Goal: Transaction & Acquisition: Download file/media

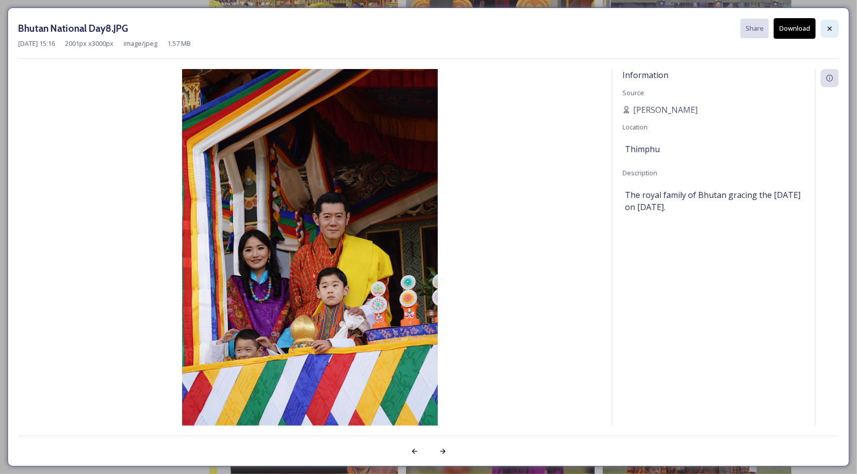
click at [835, 34] on div at bounding box center [829, 29] width 18 height 18
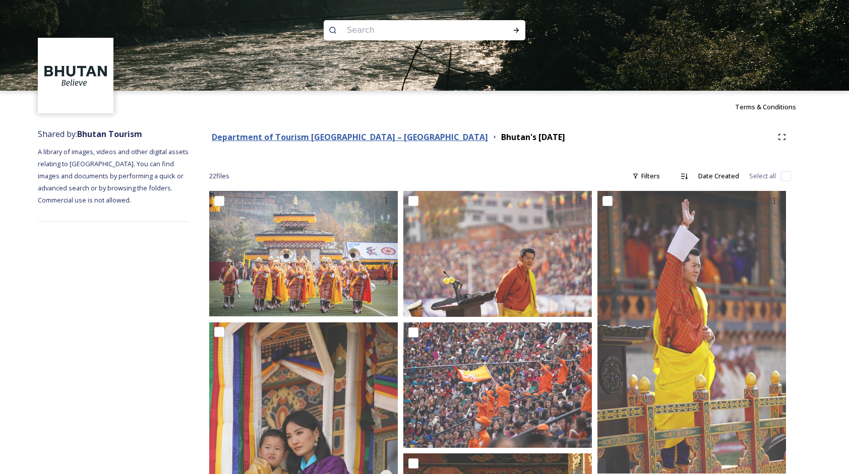
click at [244, 138] on strong "Department of Tourism [GEOGRAPHIC_DATA] – [GEOGRAPHIC_DATA]" at bounding box center [350, 137] width 276 height 11
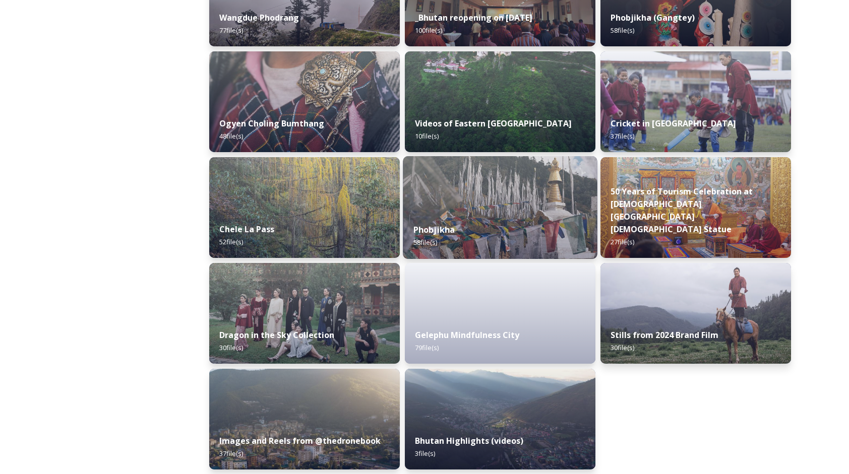
scroll to position [1597, 0]
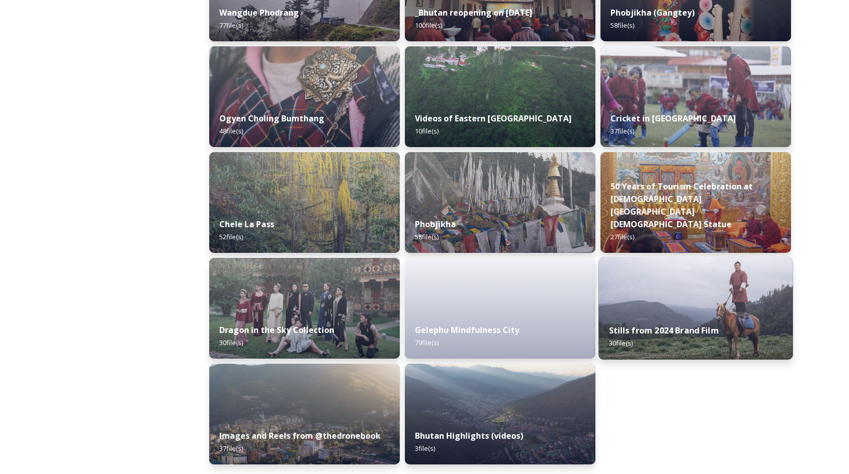
click at [721, 294] on img at bounding box center [695, 308] width 195 height 103
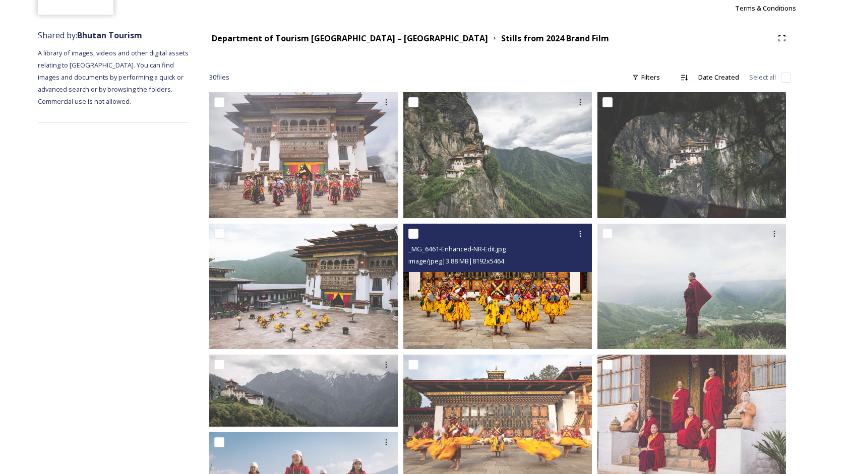
scroll to position [101, 0]
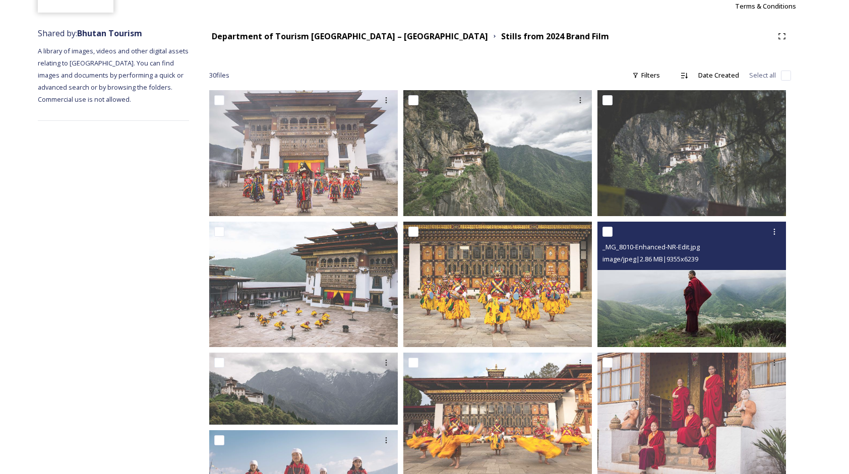
click at [695, 280] on img at bounding box center [691, 285] width 189 height 126
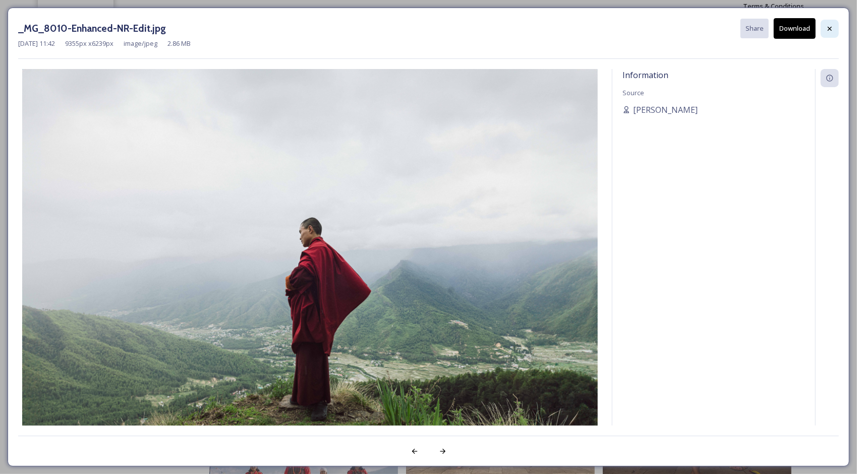
click at [821, 33] on div at bounding box center [829, 29] width 18 height 18
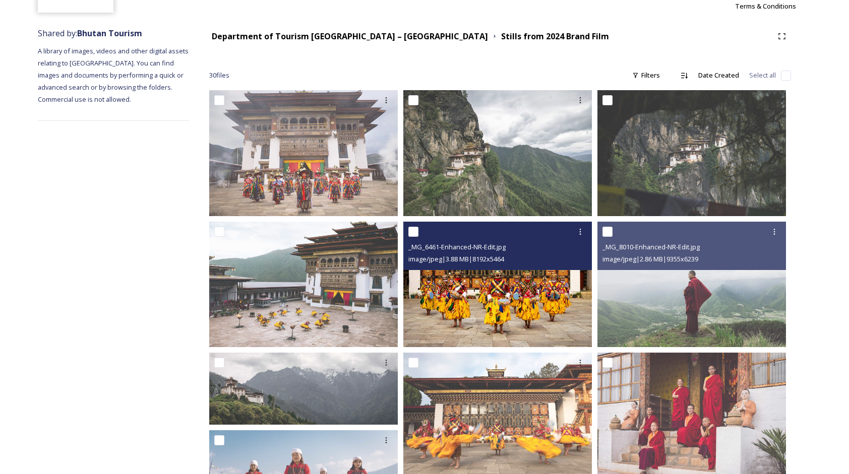
click at [479, 260] on span "image/jpeg | 3.88 MB | 8192 x 5464" at bounding box center [456, 259] width 96 height 9
click at [483, 272] on img at bounding box center [497, 285] width 189 height 126
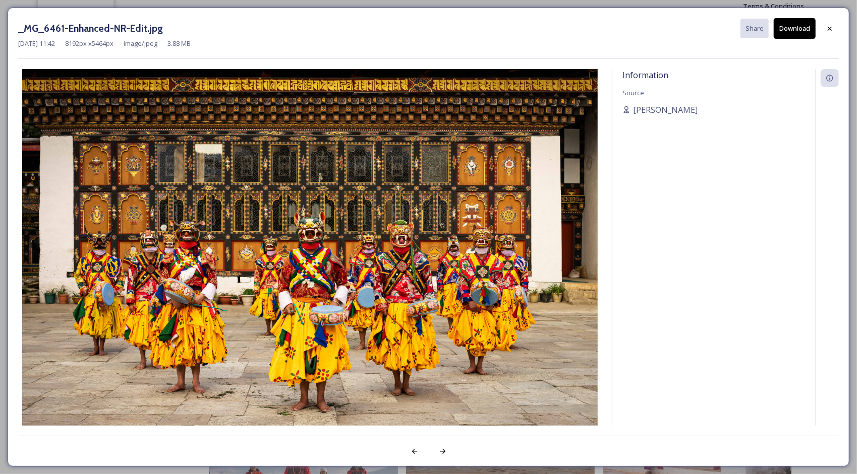
click at [786, 24] on button "Download" at bounding box center [794, 28] width 42 height 21
click at [832, 29] on icon at bounding box center [829, 29] width 8 height 8
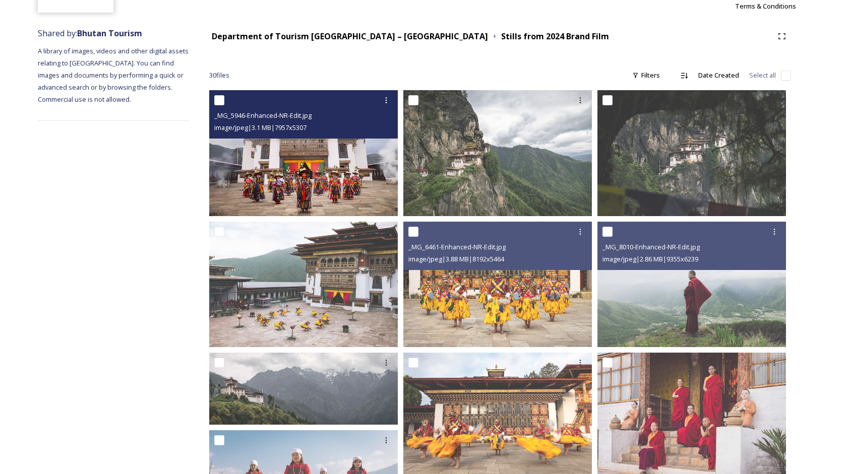
click at [354, 147] on img at bounding box center [303, 153] width 189 height 126
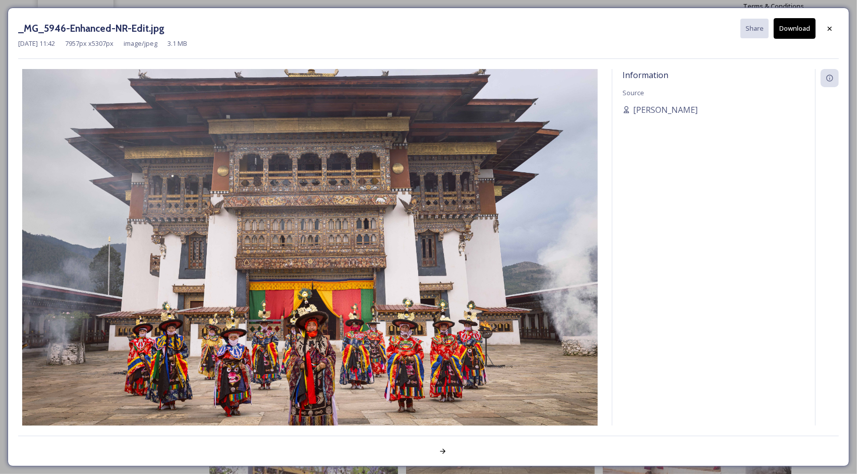
click at [787, 27] on button "Download" at bounding box center [794, 28] width 42 height 21
click at [832, 23] on div at bounding box center [829, 29] width 18 height 18
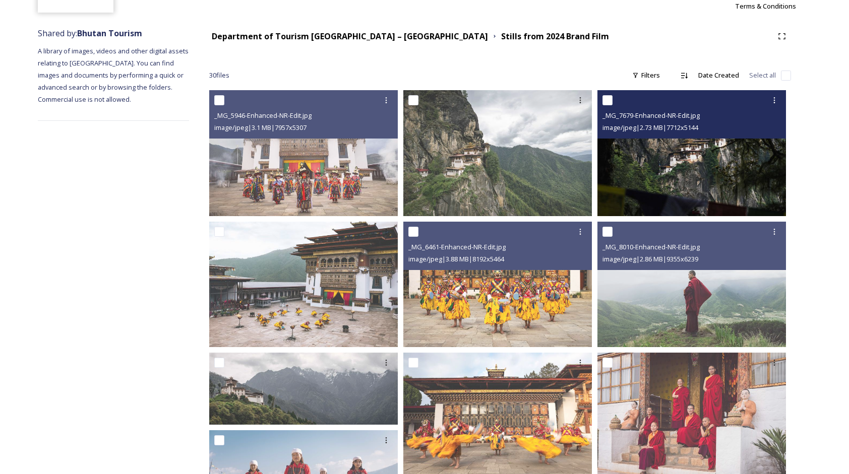
click at [687, 157] on img at bounding box center [691, 153] width 189 height 126
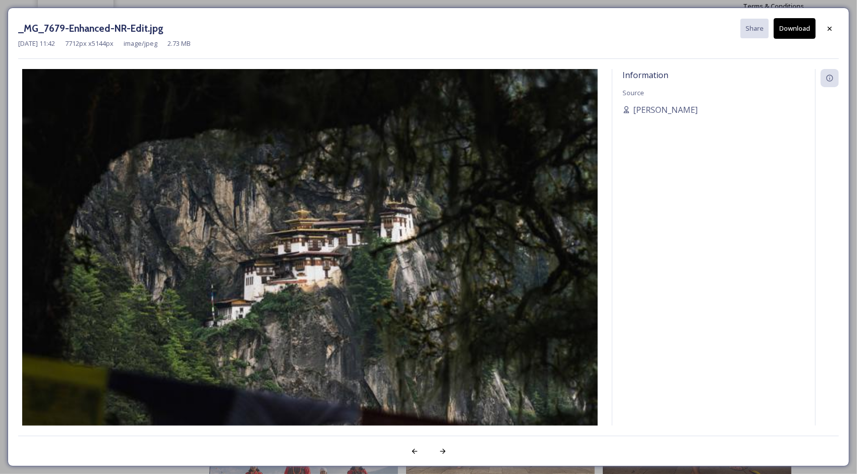
click at [669, 161] on div "Information Source [PERSON_NAME]" at bounding box center [713, 247] width 203 height 357
click at [824, 28] on div at bounding box center [829, 29] width 18 height 18
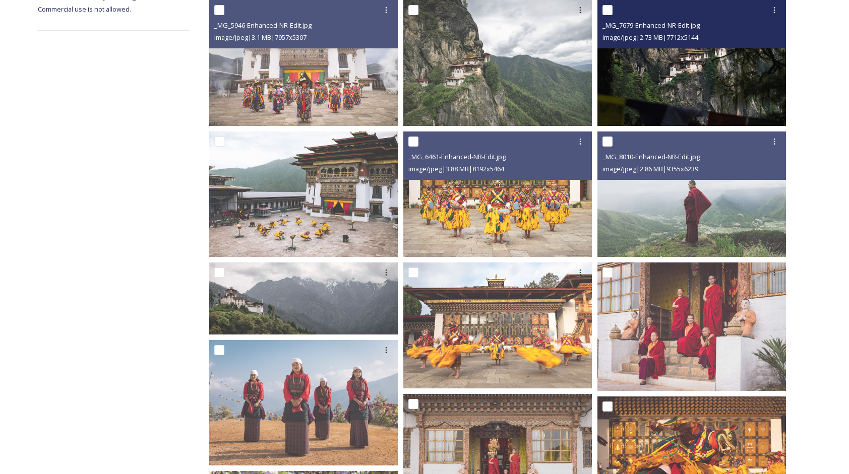
scroll to position [202, 0]
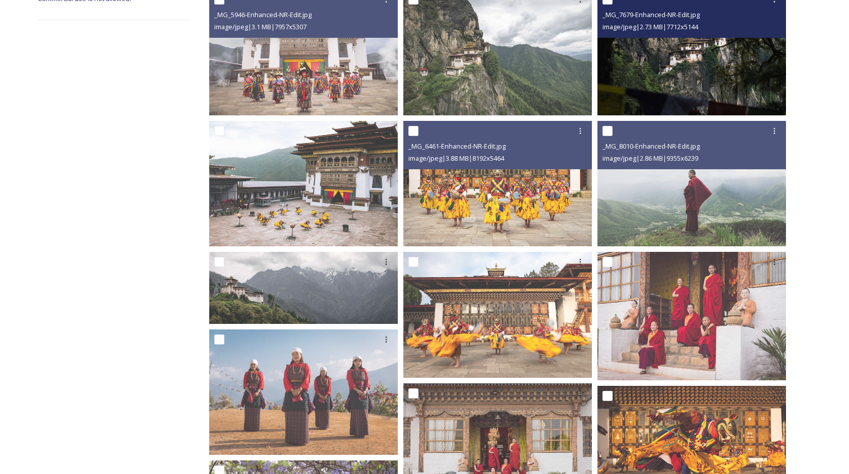
click at [689, 197] on img at bounding box center [691, 184] width 189 height 126
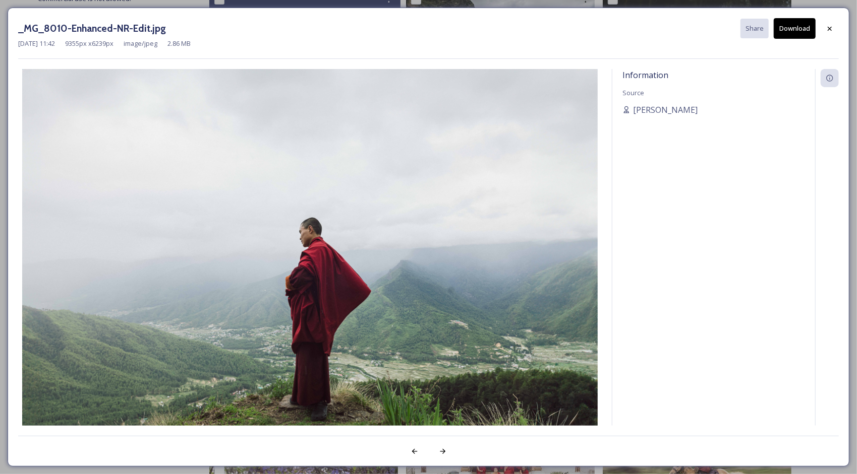
click at [795, 27] on button "Download" at bounding box center [794, 28] width 42 height 21
click at [445, 6] on div "_MG_8010-Enhanced-NR-Edit.jpg Share Download [DATE] 11:42 9355 px x 6239 px ima…" at bounding box center [428, 237] width 857 height 474
click at [832, 32] on div at bounding box center [829, 29] width 18 height 18
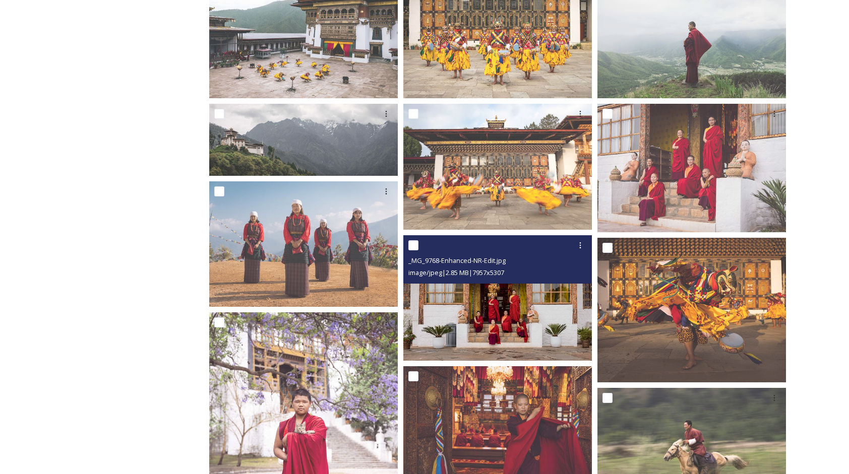
scroll to position [353, 0]
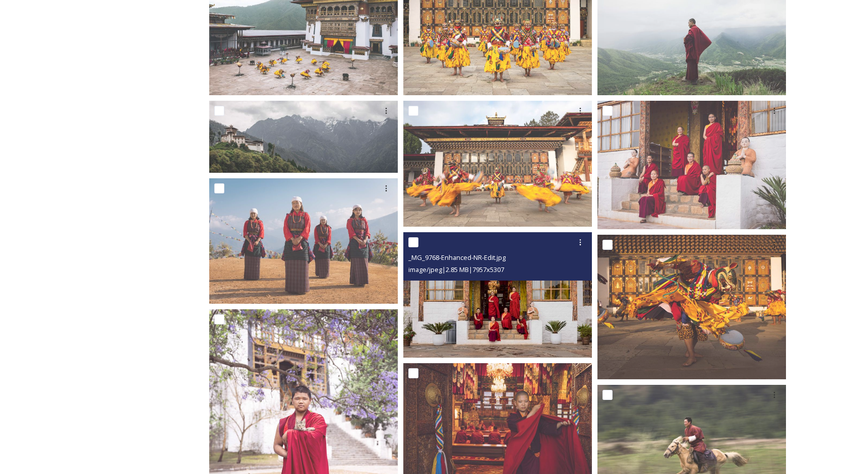
click at [497, 295] on img at bounding box center [497, 295] width 189 height 126
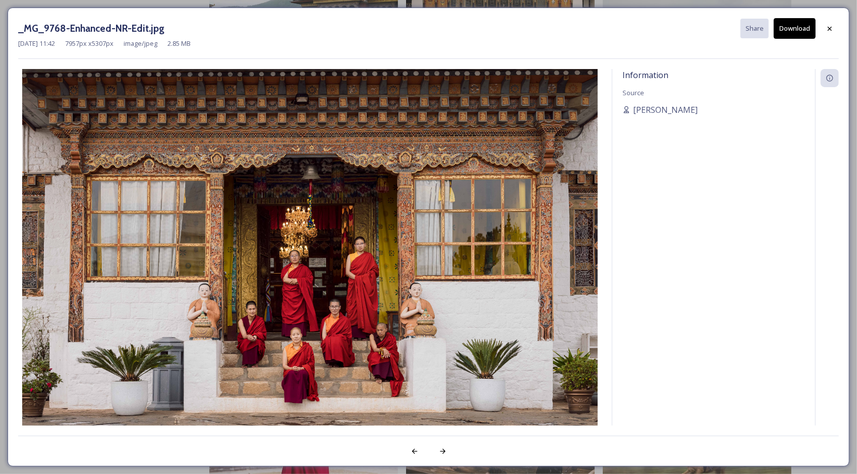
click at [839, 22] on div "_MG_9768-Enhanced-NR-Edit.jpg Share Download [DATE] 11:42 7957 px x 5307 px ima…" at bounding box center [428, 237] width 841 height 459
click at [831, 31] on icon at bounding box center [829, 29] width 8 height 8
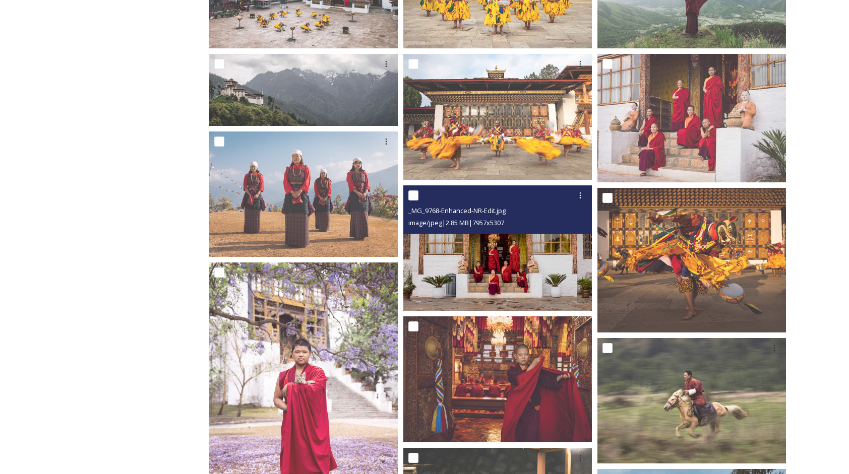
scroll to position [403, 0]
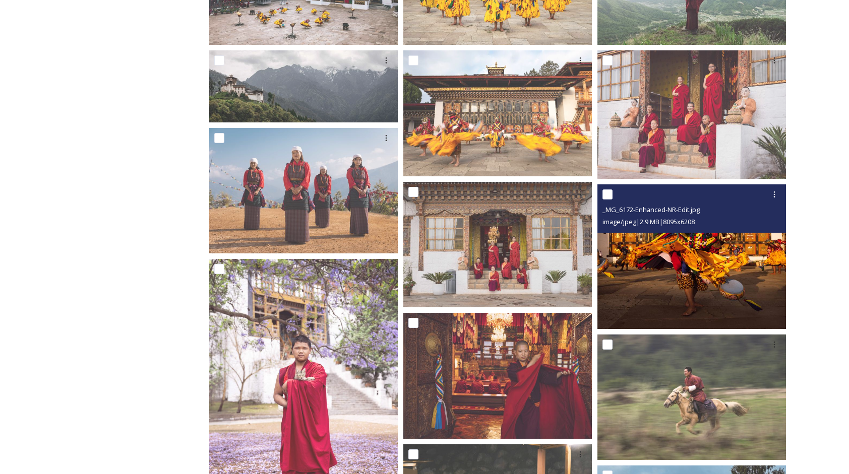
click at [684, 233] on img at bounding box center [691, 257] width 189 height 145
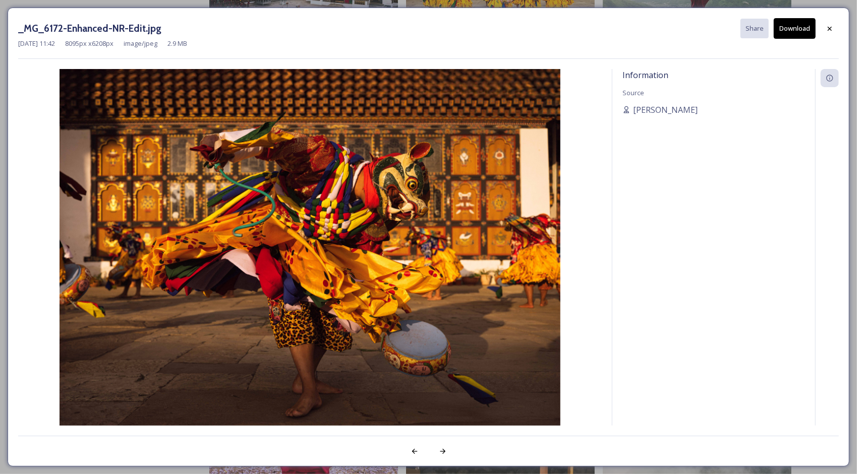
click at [782, 23] on button "Download" at bounding box center [794, 28] width 42 height 21
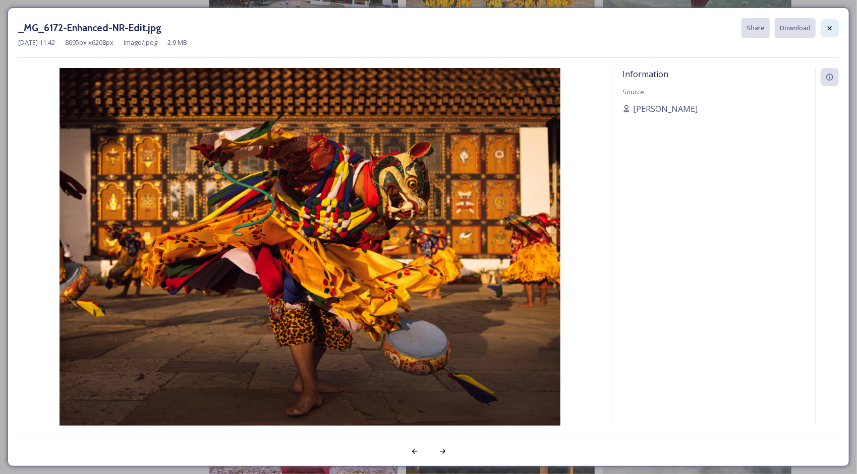
click at [837, 25] on div at bounding box center [829, 28] width 18 height 18
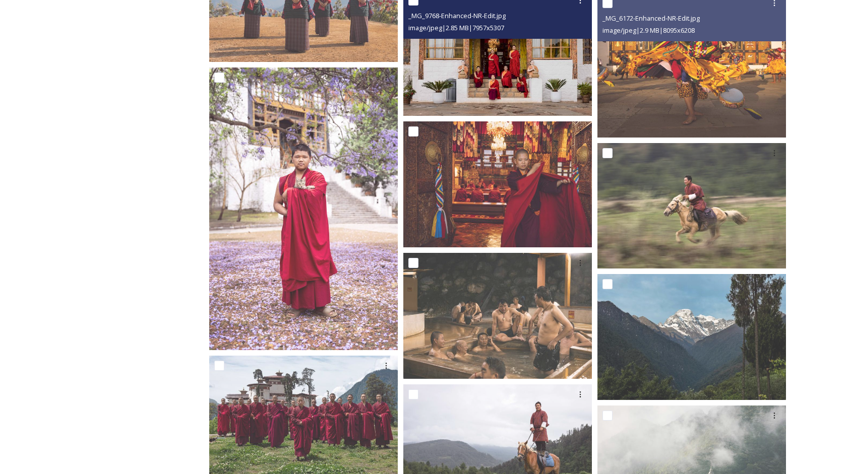
scroll to position [605, 0]
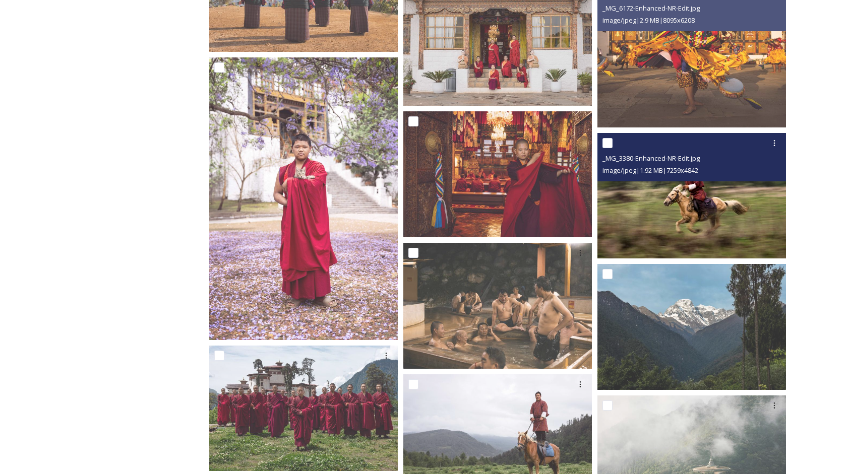
click at [633, 227] on img at bounding box center [691, 196] width 189 height 126
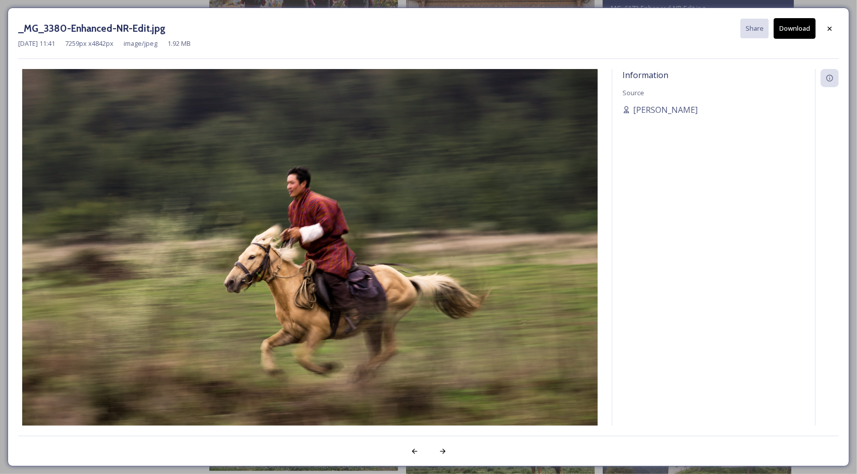
click at [832, 27] on icon at bounding box center [829, 29] width 8 height 8
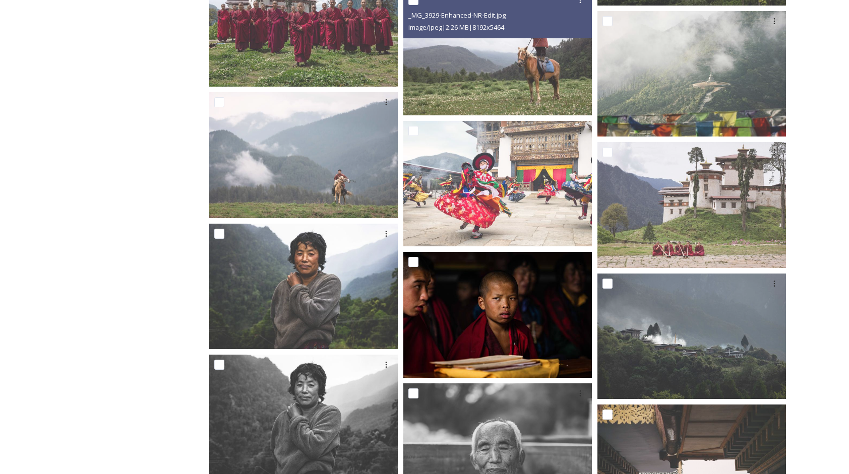
scroll to position [1008, 0]
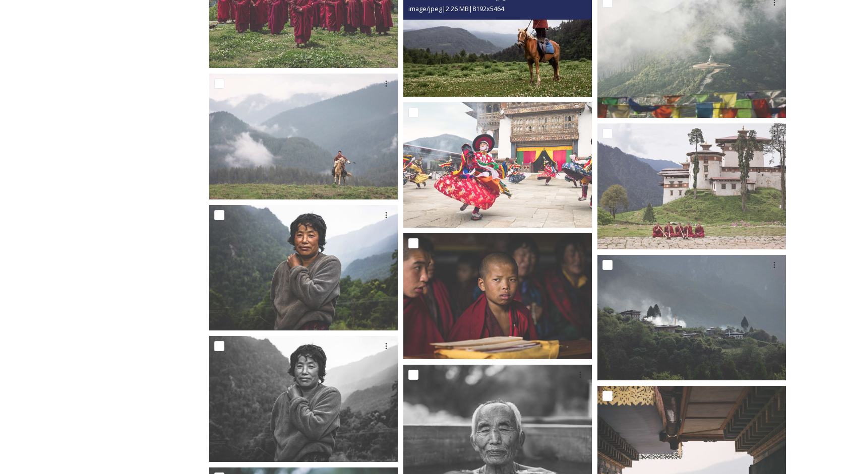
click at [532, 69] on img at bounding box center [497, 34] width 189 height 126
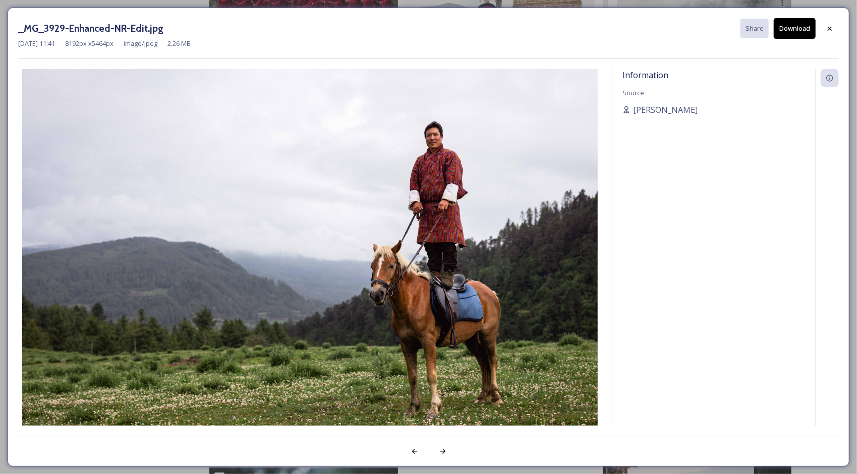
click at [788, 29] on button "Download" at bounding box center [794, 28] width 42 height 21
click at [830, 24] on div at bounding box center [829, 29] width 18 height 18
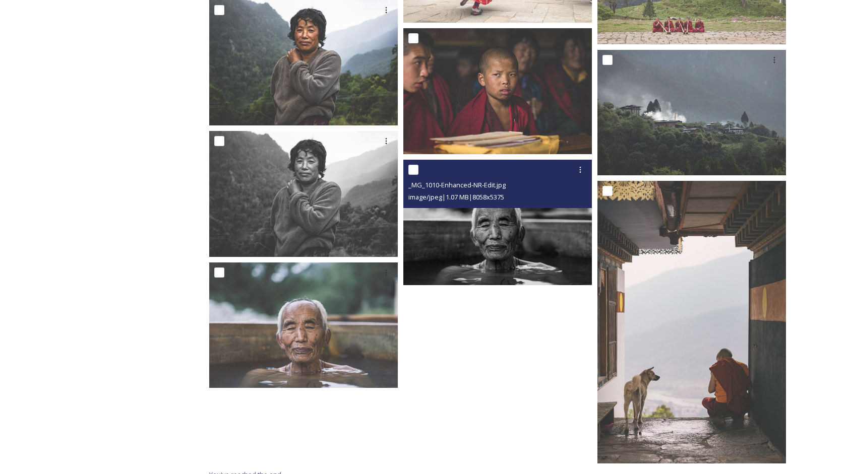
scroll to position [1225, 0]
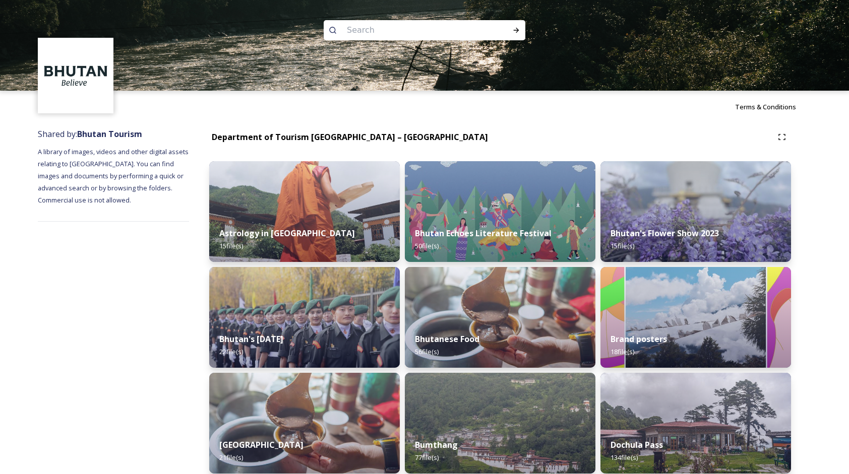
click at [386, 35] on input at bounding box center [411, 30] width 138 height 22
type input "thimphu gate"
click at [516, 32] on icon at bounding box center [516, 30] width 8 height 8
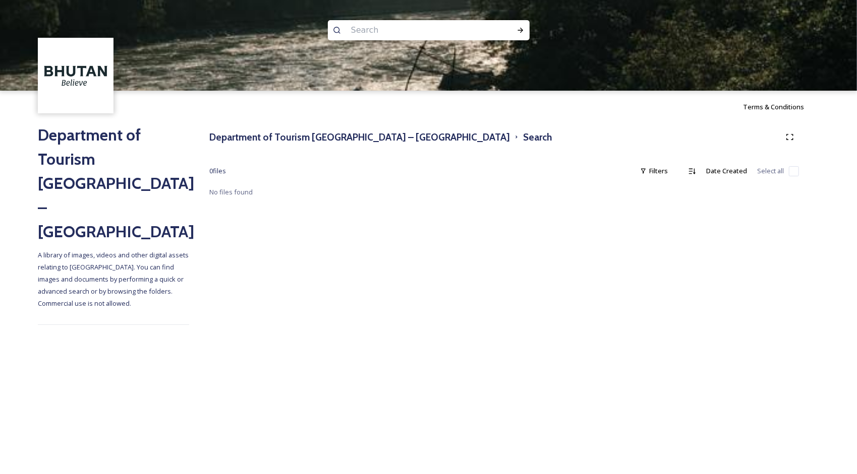
click at [362, 27] on input at bounding box center [415, 30] width 138 height 22
type input "gate"
type input "'"
click at [527, 29] on div "Run Search" at bounding box center [520, 30] width 18 height 18
click at [381, 28] on input at bounding box center [433, 30] width 126 height 22
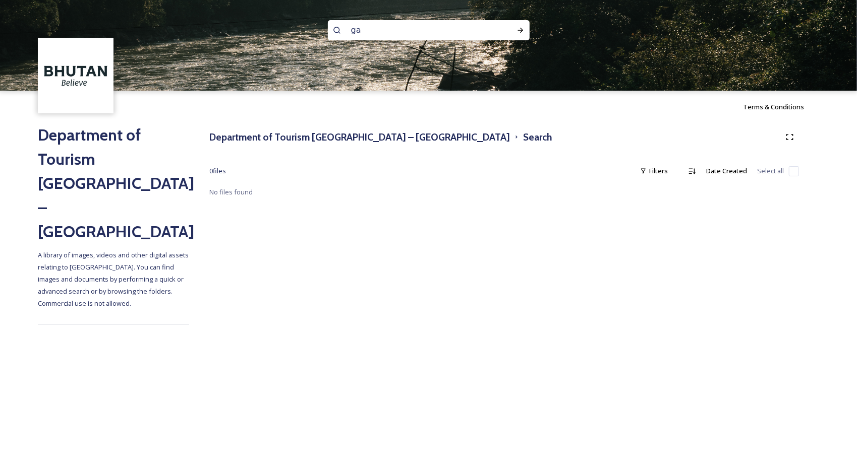
type input "g"
type input "thimphu"
click at [527, 33] on div "Run Search" at bounding box center [520, 30] width 18 height 18
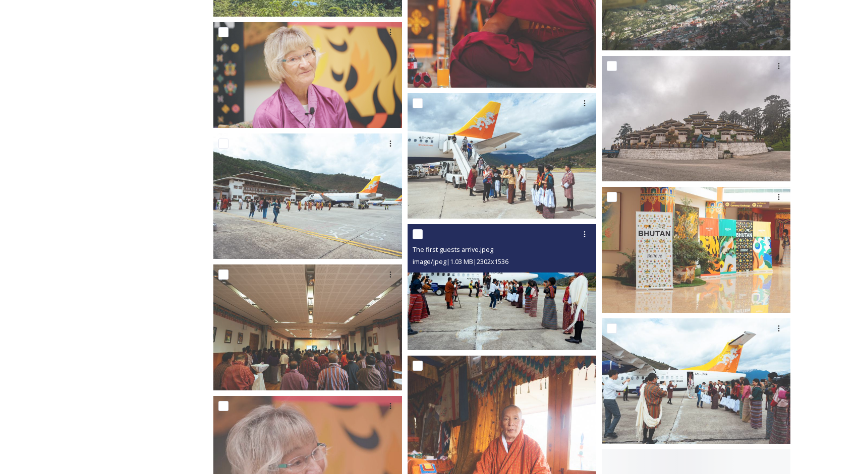
scroll to position [2924, 0]
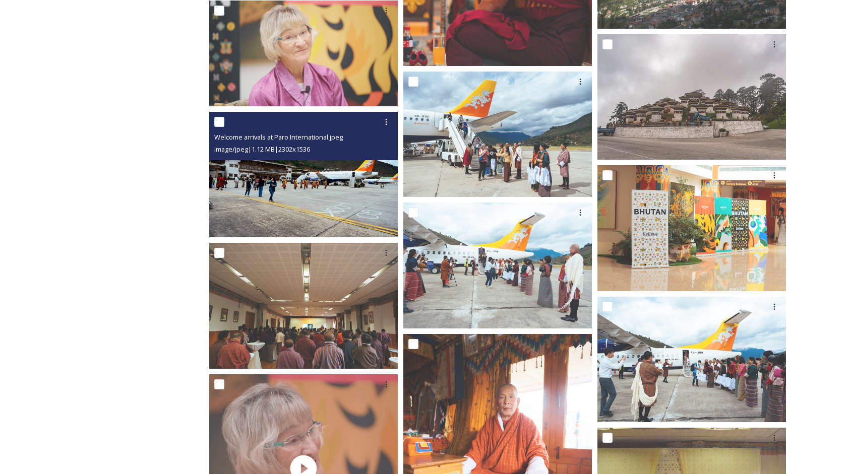
click at [324, 198] on img at bounding box center [303, 175] width 189 height 126
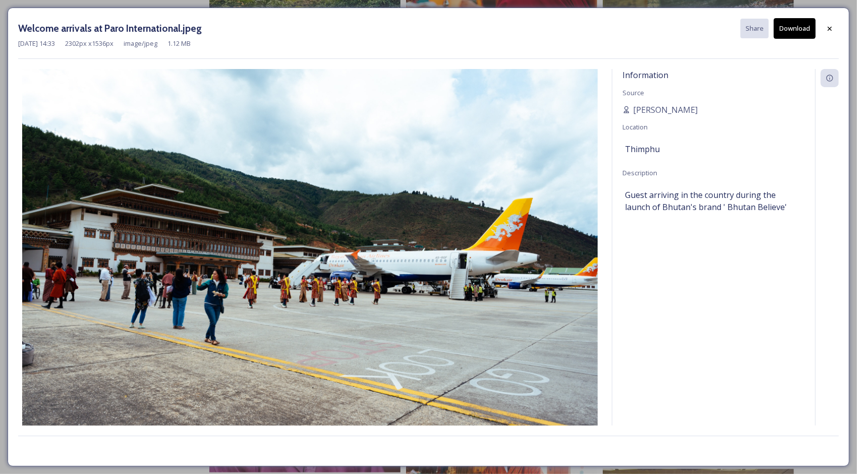
click at [809, 25] on button "Download" at bounding box center [794, 28] width 42 height 21
click at [617, 4] on div "Welcome arrivals at Paro International.jpeg Share Download [DATE] 14:33 2302 px…" at bounding box center [428, 237] width 857 height 474
click at [614, 2] on div "Welcome arrivals at Paro International.jpeg Share Download [DATE] 14:33 2302 px…" at bounding box center [428, 237] width 857 height 474
